Goal: Find specific page/section: Find specific page/section

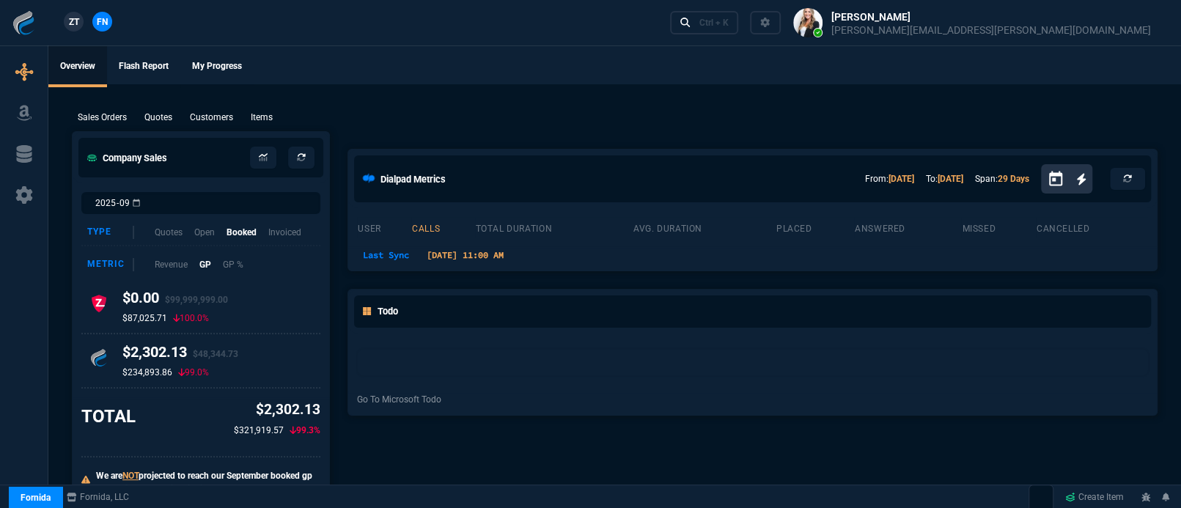
select select "5: [PERSON_NAME]"
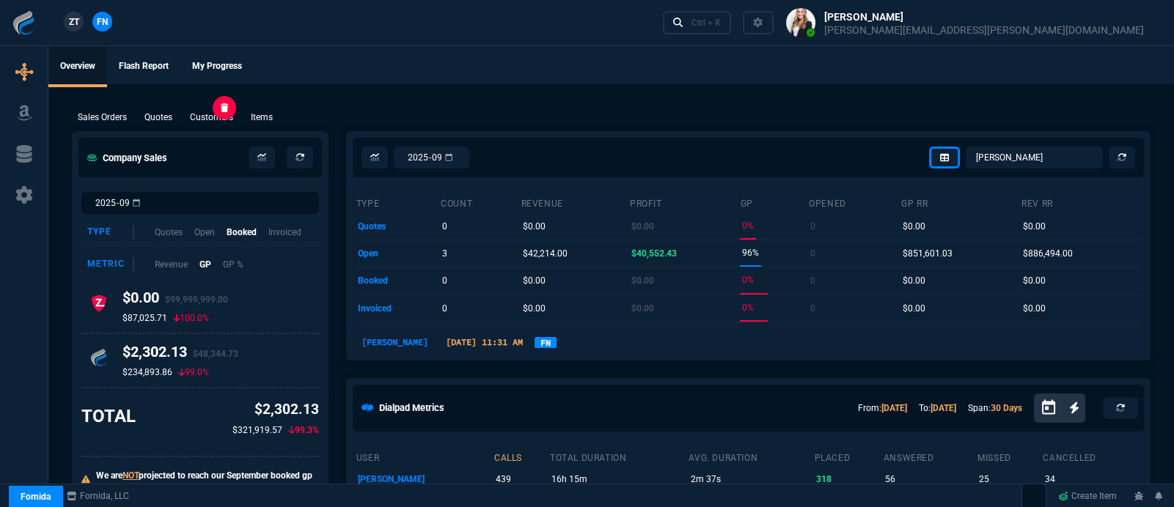
click at [194, 115] on p "Customers" at bounding box center [211, 117] width 43 height 13
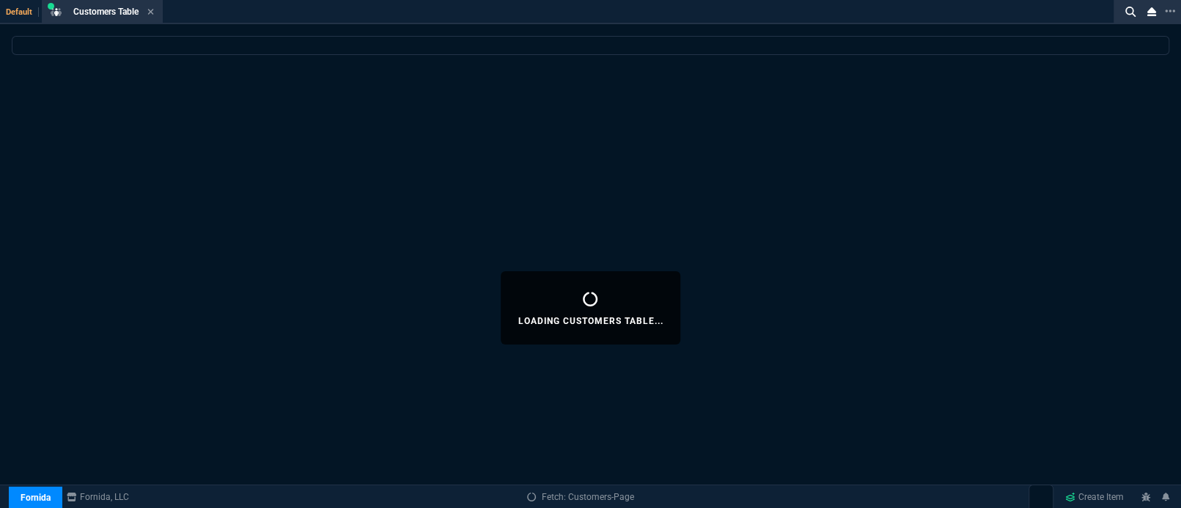
select select
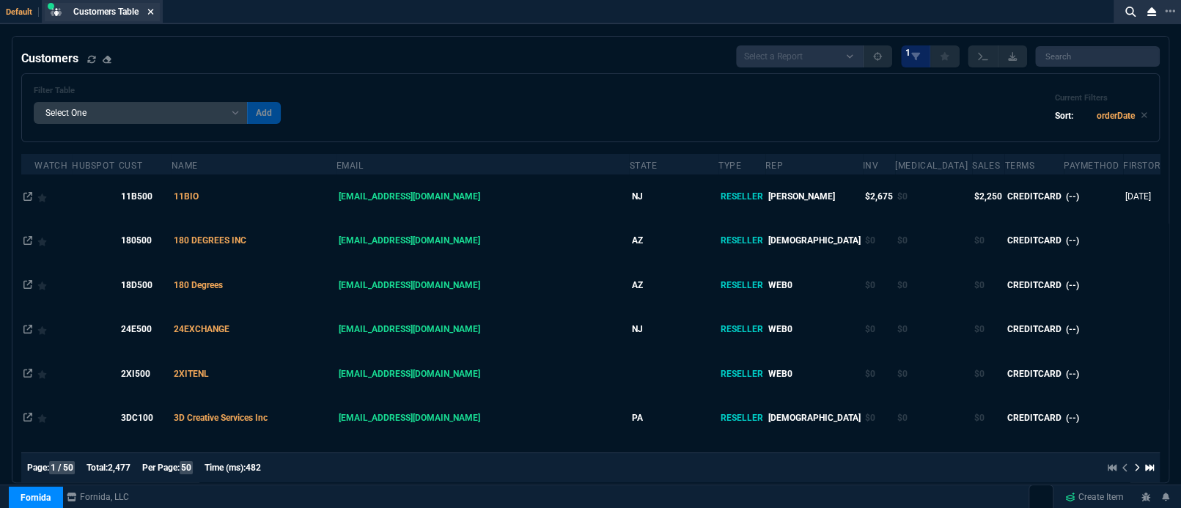
click at [152, 12] on icon at bounding box center [151, 12] width 6 height 6
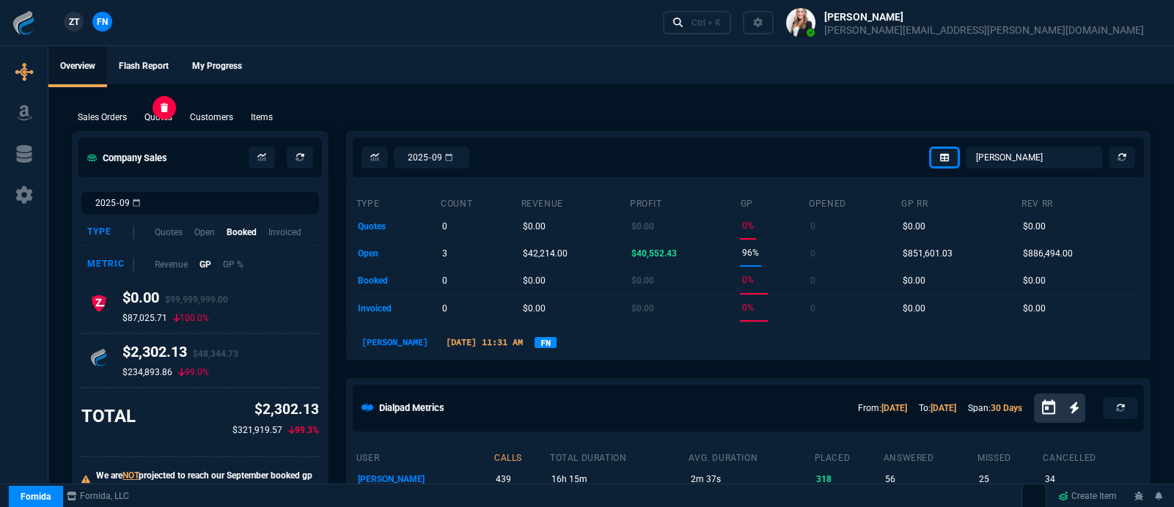
click at [156, 114] on p "Quotes" at bounding box center [158, 117] width 28 height 13
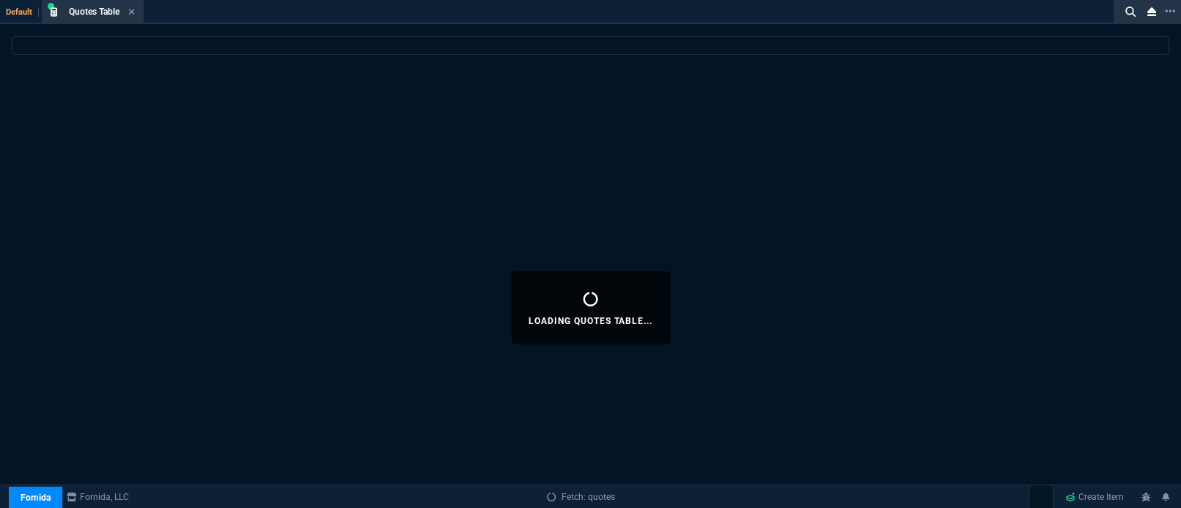
select select
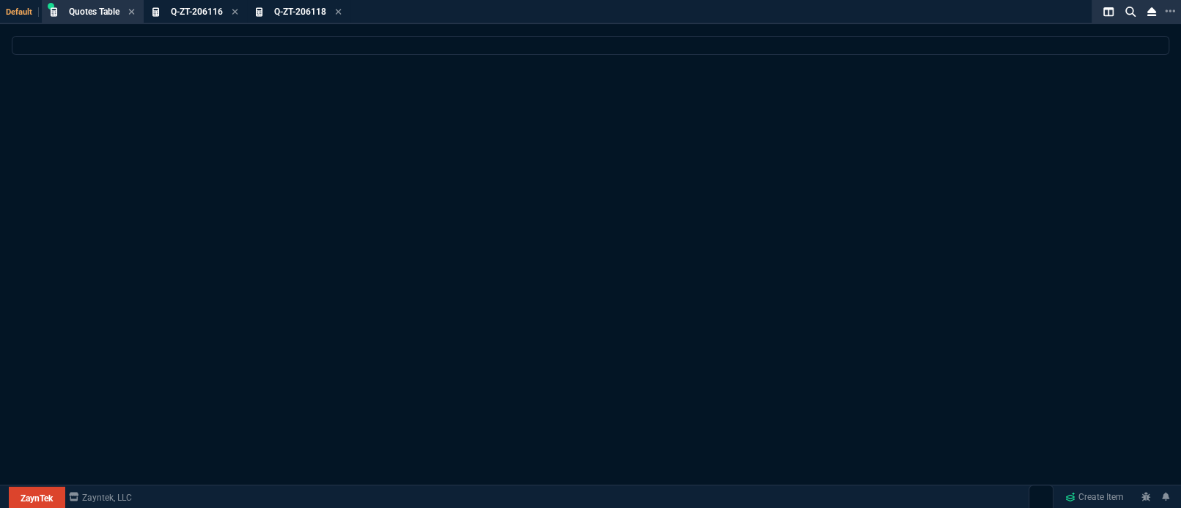
select select "5: [PERSON_NAME]"
select select
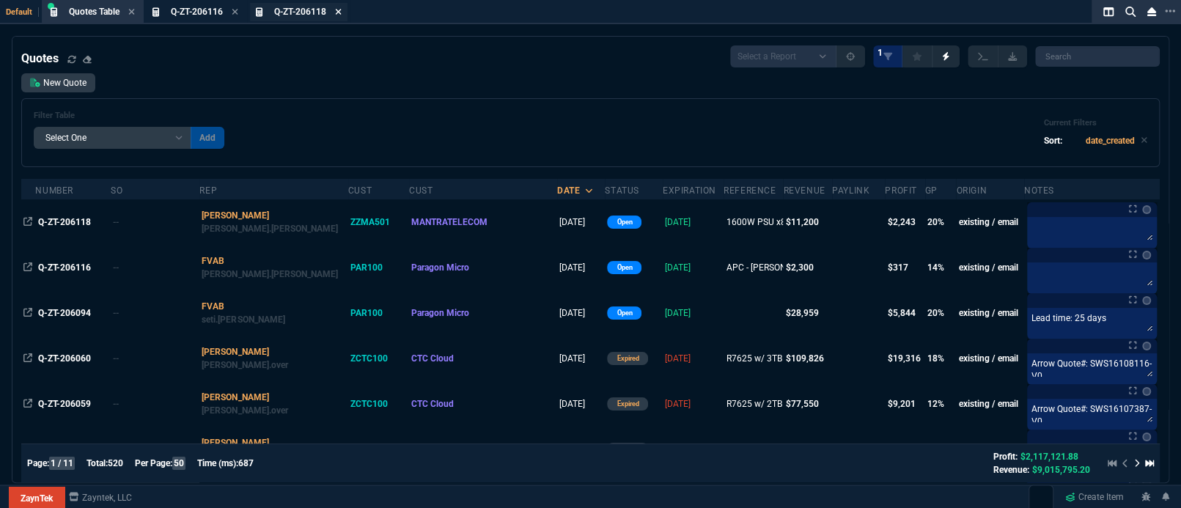
click at [340, 12] on icon at bounding box center [339, 12] width 6 height 6
click at [235, 15] on icon at bounding box center [235, 11] width 7 height 9
